Goal: Find specific page/section: Find specific page/section

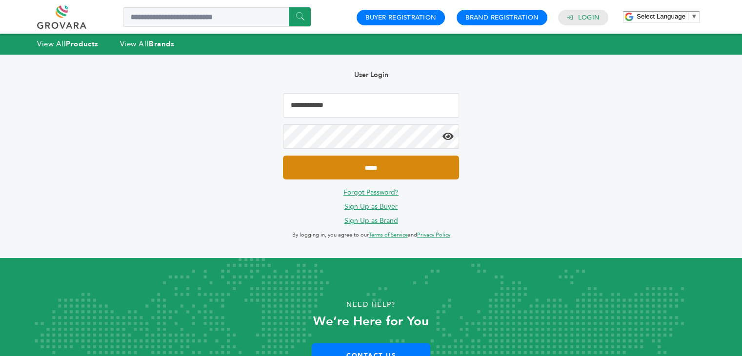
type input "**********"
click at [382, 164] on input "*****" at bounding box center [371, 168] width 176 height 24
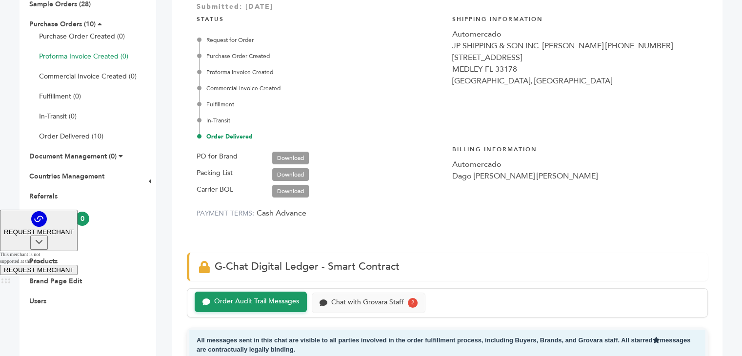
scroll to position [49, 0]
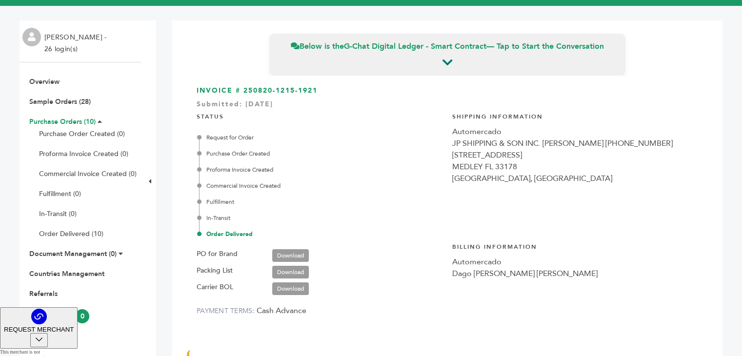
click at [49, 122] on link "Purchase Orders (10)" at bounding box center [62, 121] width 66 height 9
